Goal: Use online tool/utility: Utilize a website feature to perform a specific function

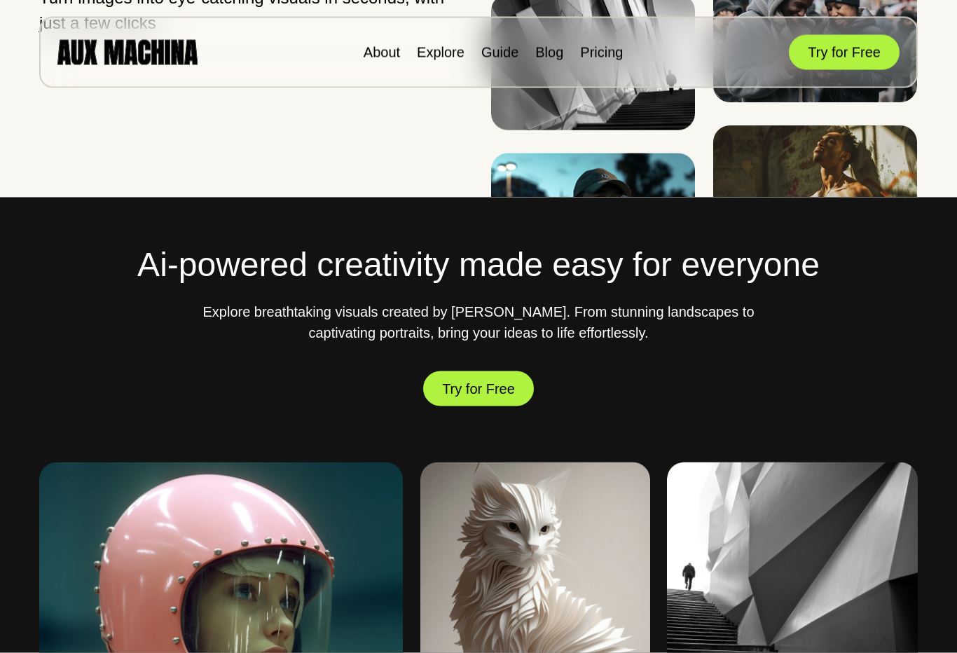
scroll to position [364, 0]
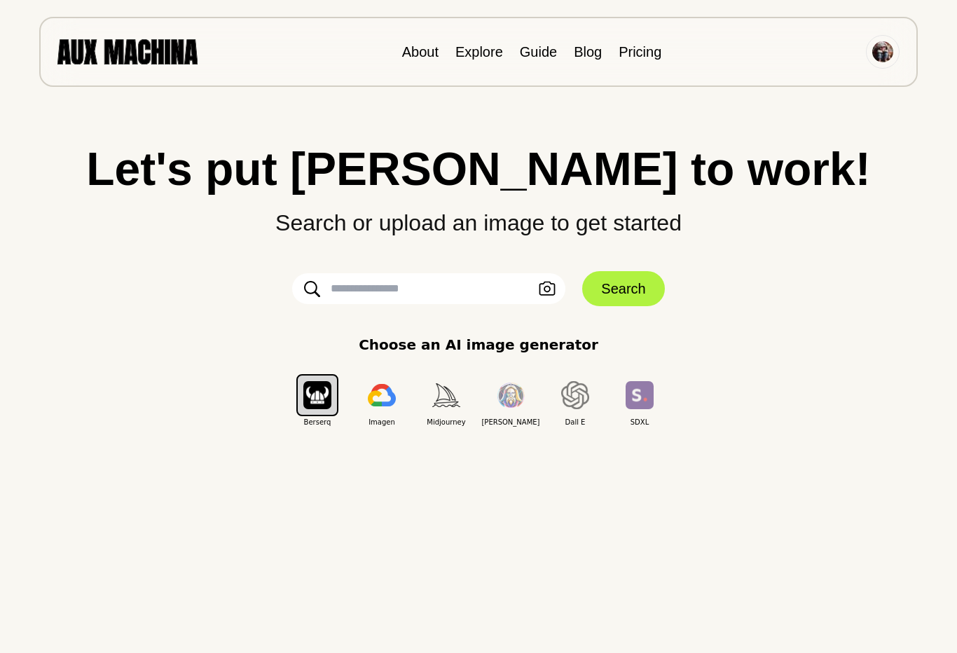
click at [434, 289] on input "text" at bounding box center [428, 288] width 273 height 31
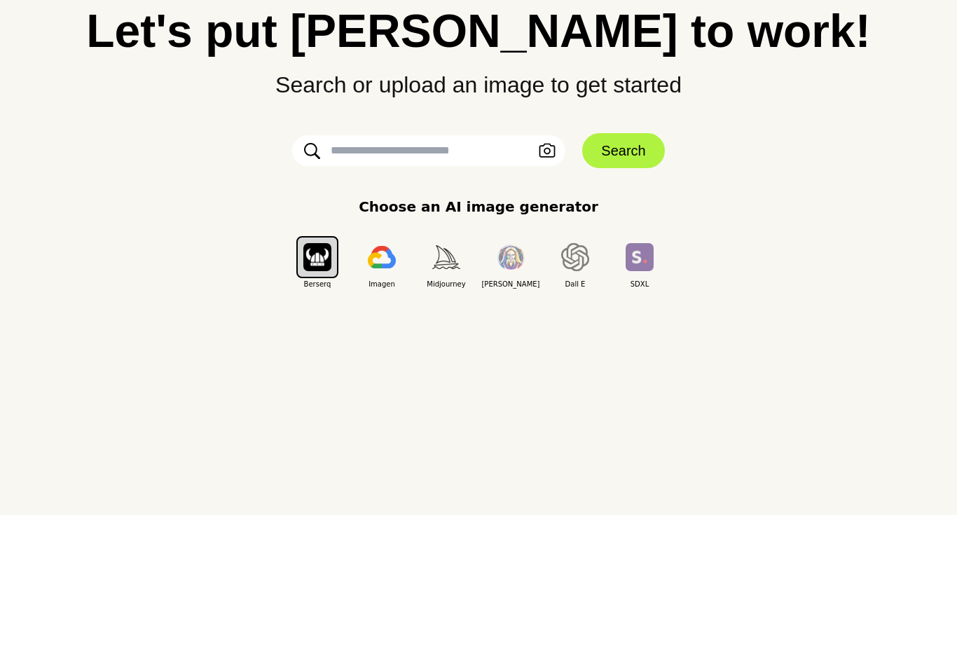
click at [399, 273] on input "text" at bounding box center [428, 288] width 273 height 31
paste input "**********"
type input "**********"
click at [629, 271] on button "Search" at bounding box center [623, 288] width 82 height 35
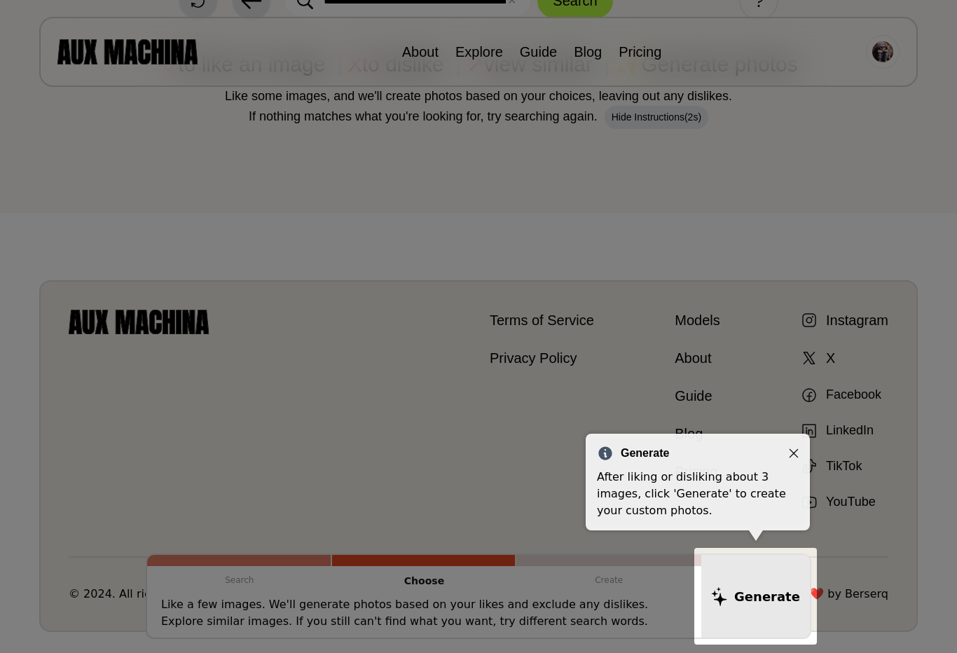
click at [793, 451] on icon "Close" at bounding box center [794, 454] width 10 height 10
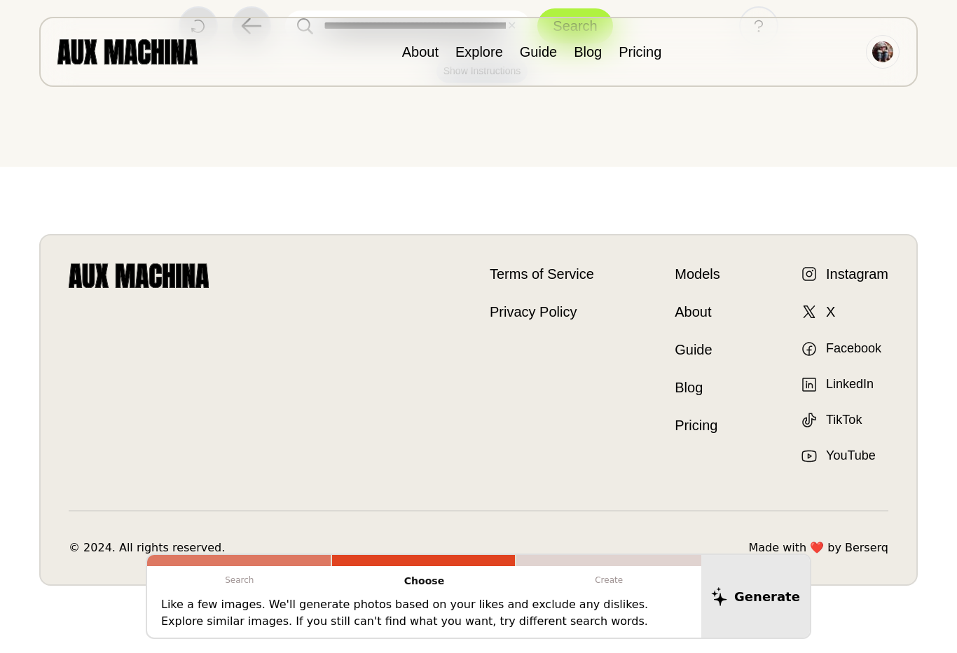
scroll to position [113, 0]
click at [610, 580] on p "Create" at bounding box center [609, 580] width 185 height 28
click at [607, 582] on p "Create" at bounding box center [609, 580] width 185 height 28
click at [606, 582] on p "Create" at bounding box center [609, 580] width 185 height 28
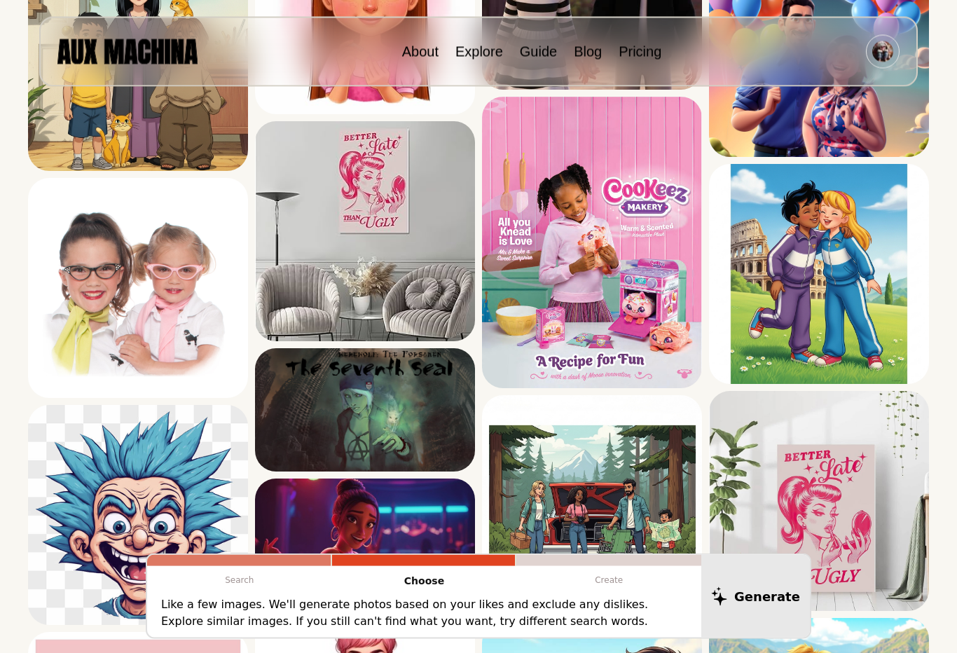
scroll to position [2125, 0]
click at [577, 630] on p "Like a few images. We'll generate photos based on your likes and exclude any di…" at bounding box center [424, 613] width 526 height 34
click at [611, 594] on p "Create" at bounding box center [609, 580] width 185 height 28
click at [612, 594] on p "Create" at bounding box center [609, 580] width 185 height 28
click at [573, 594] on p "Create" at bounding box center [609, 580] width 185 height 28
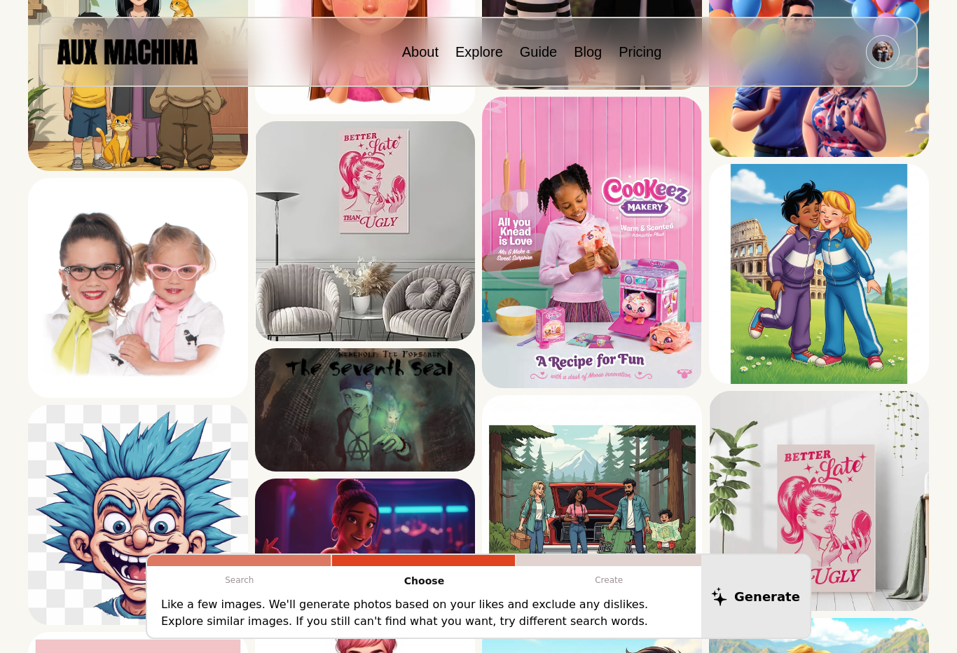
click at [585, 566] on div at bounding box center [609, 560] width 185 height 11
click at [584, 566] on div at bounding box center [609, 560] width 185 height 11
click at [584, 594] on p "Create" at bounding box center [609, 580] width 185 height 28
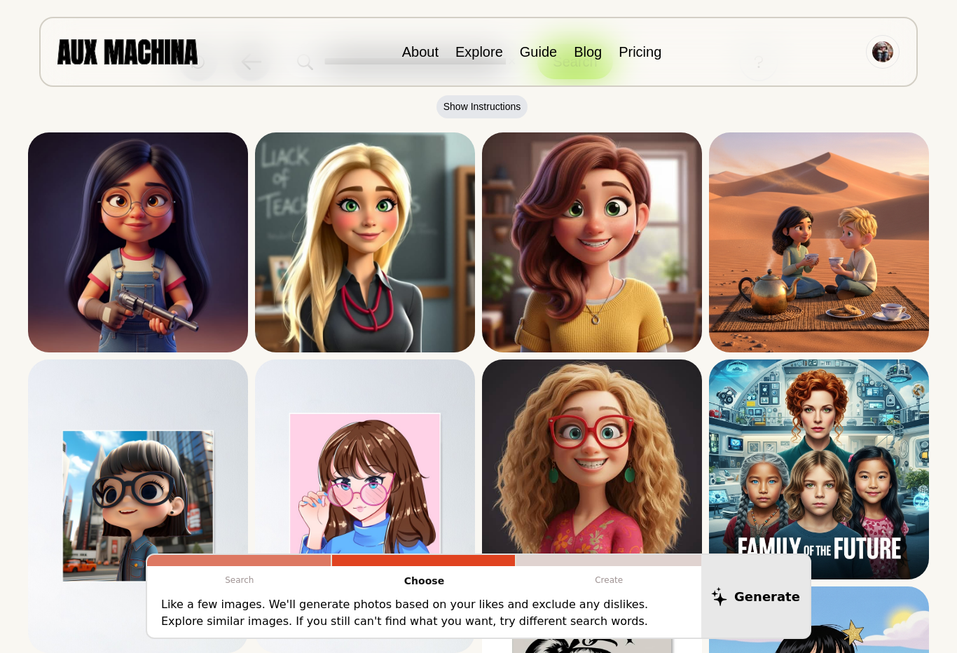
scroll to position [0, 0]
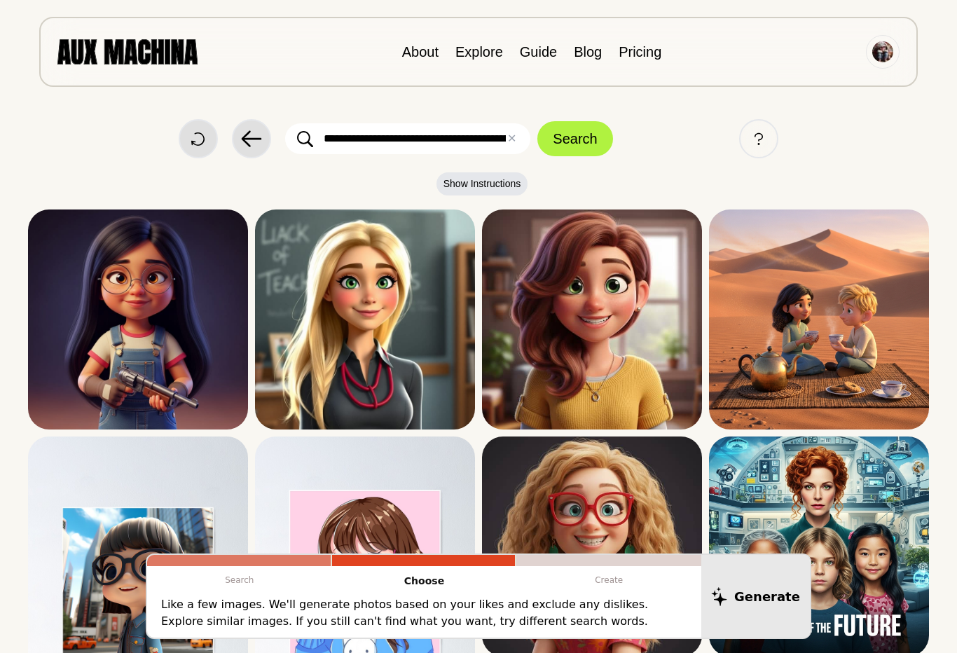
click at [172, 50] on img at bounding box center [127, 51] width 140 height 25
click at [259, 137] on icon at bounding box center [251, 139] width 21 height 22
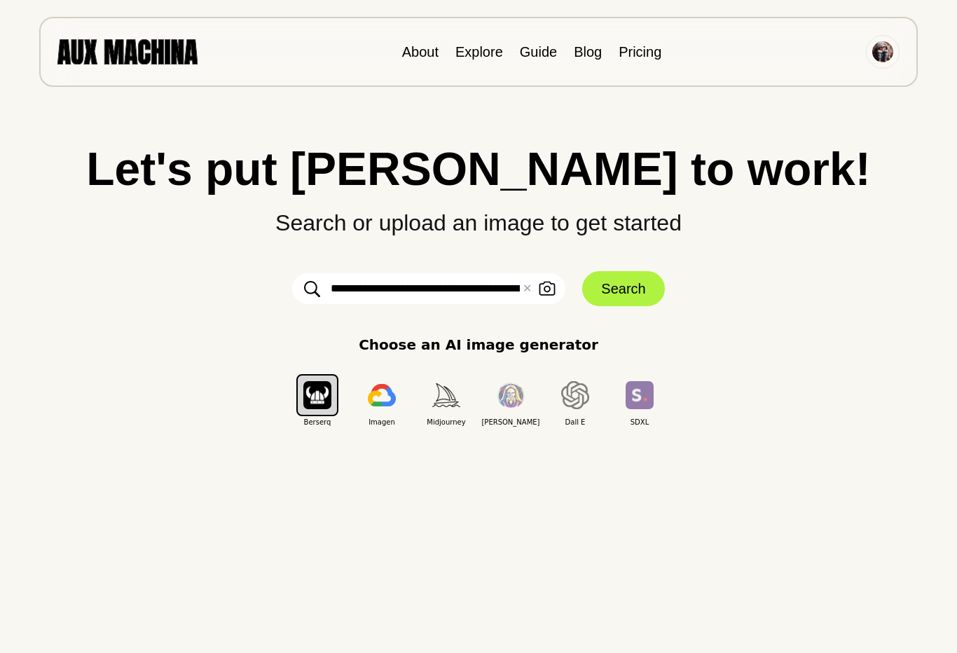
click at [510, 406] on img "button" at bounding box center [511, 396] width 28 height 26
click at [566, 401] on img "button" at bounding box center [575, 395] width 28 height 28
